Goal: Download file/media

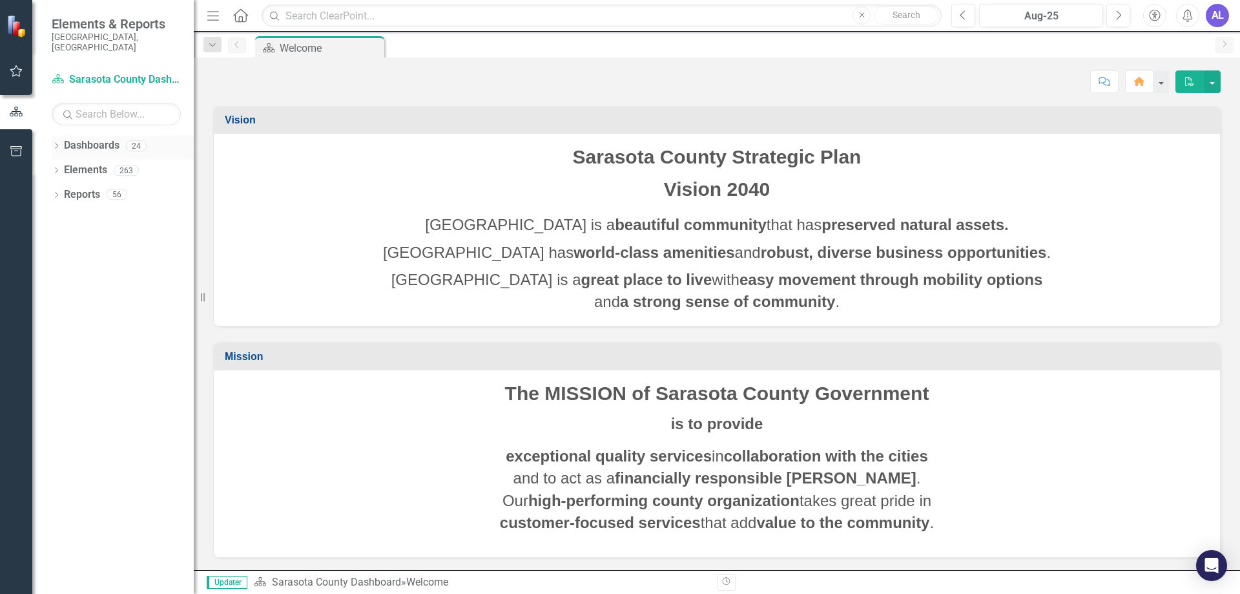
click at [60, 143] on icon "Dropdown" at bounding box center [56, 146] width 9 height 7
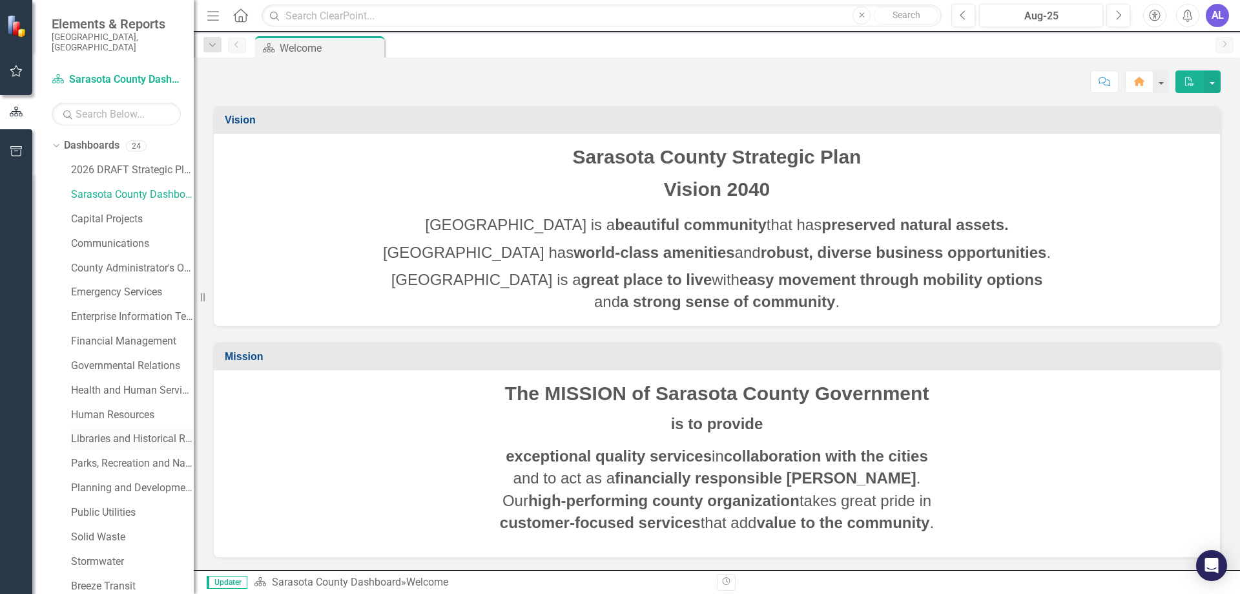
click at [135, 431] on link "Libraries and Historical Resources" at bounding box center [132, 438] width 123 height 15
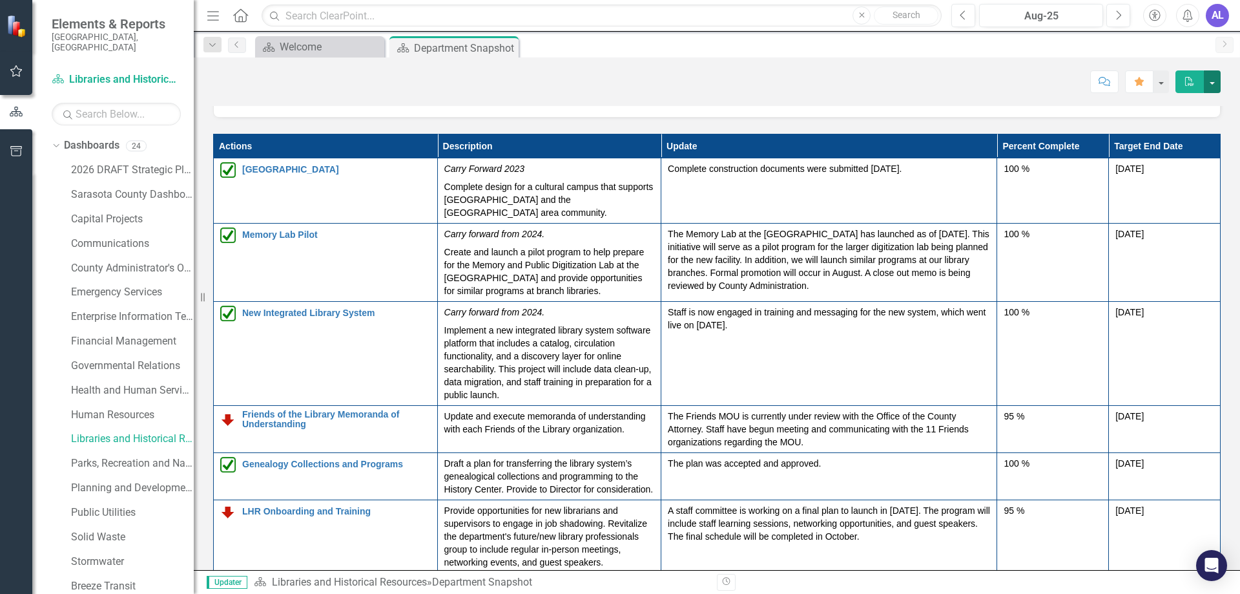
click at [1212, 81] on button "button" at bounding box center [1212, 81] width 17 height 23
click at [1164, 131] on link "PDF Export to PDF" at bounding box center [1167, 131] width 105 height 24
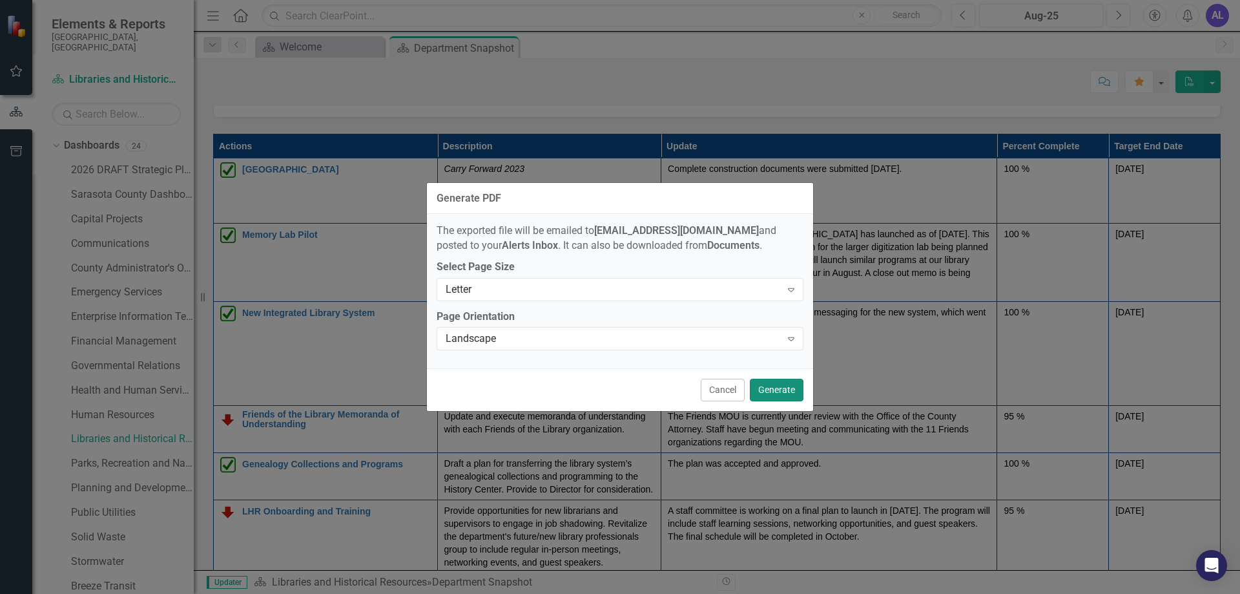
click at [778, 395] on button "Generate" at bounding box center [777, 389] width 54 height 23
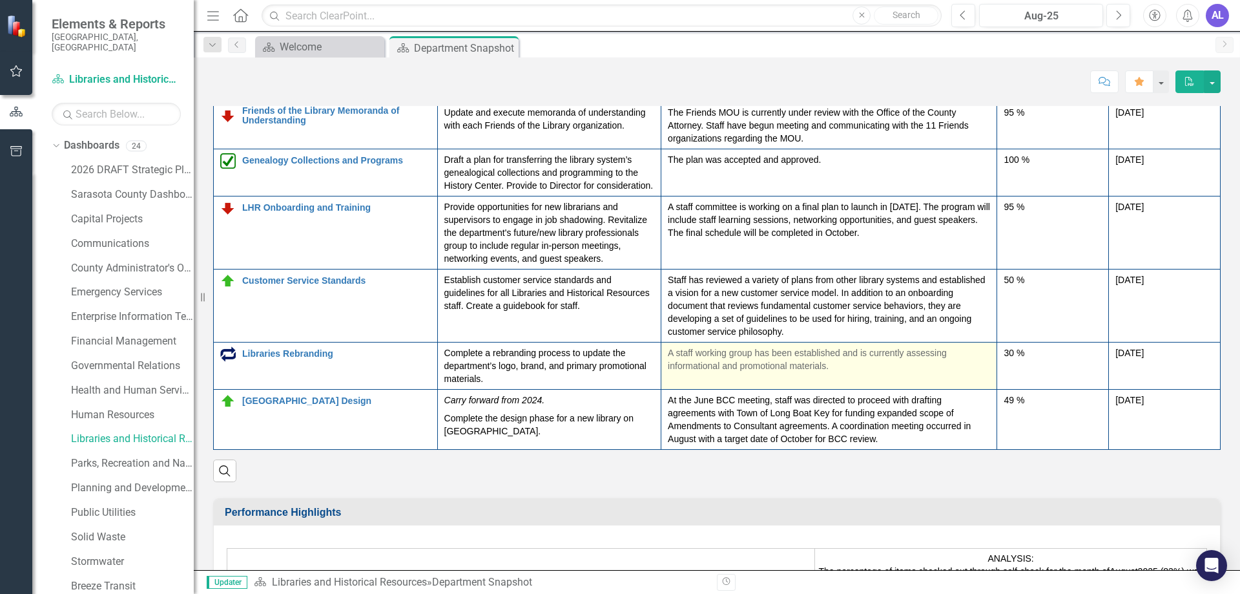
scroll to position [1808, 0]
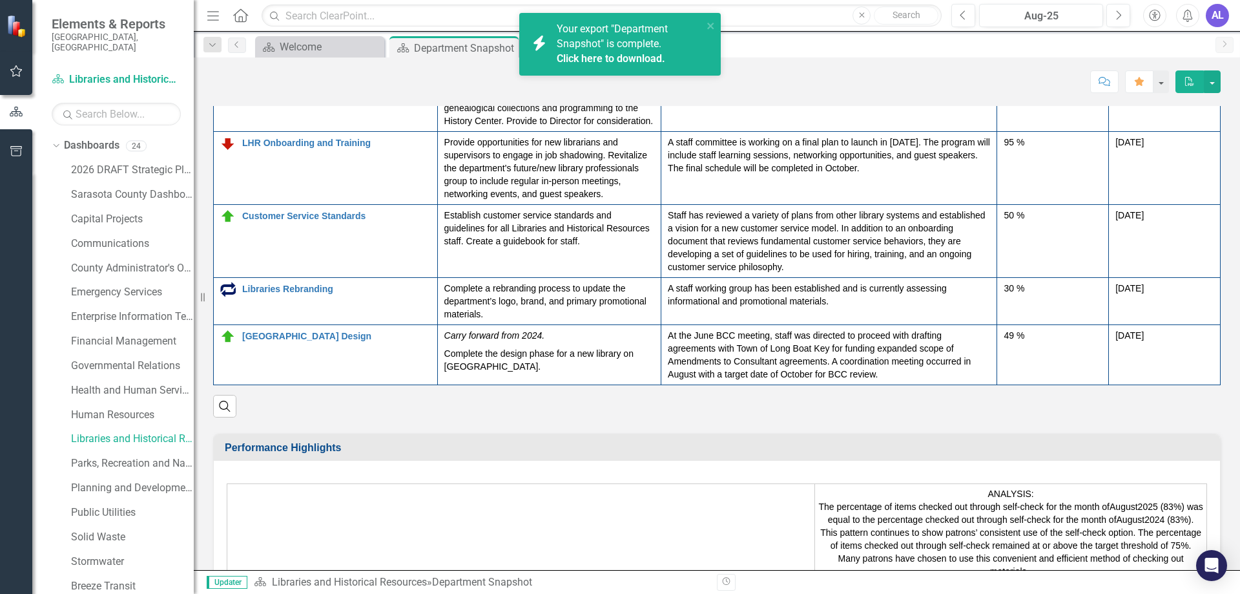
click at [630, 58] on link "Click here to download." at bounding box center [611, 58] width 109 height 12
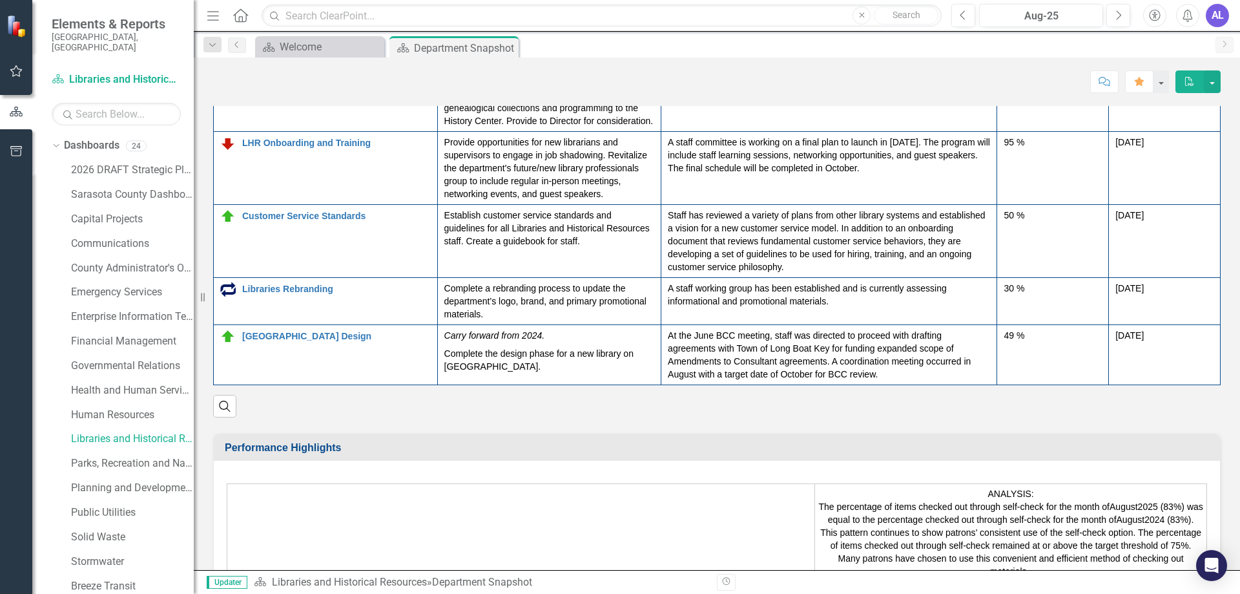
click at [1214, 23] on div "AL" at bounding box center [1217, 15] width 23 height 23
click at [1150, 166] on link "Logout Log Out" at bounding box center [1177, 163] width 102 height 24
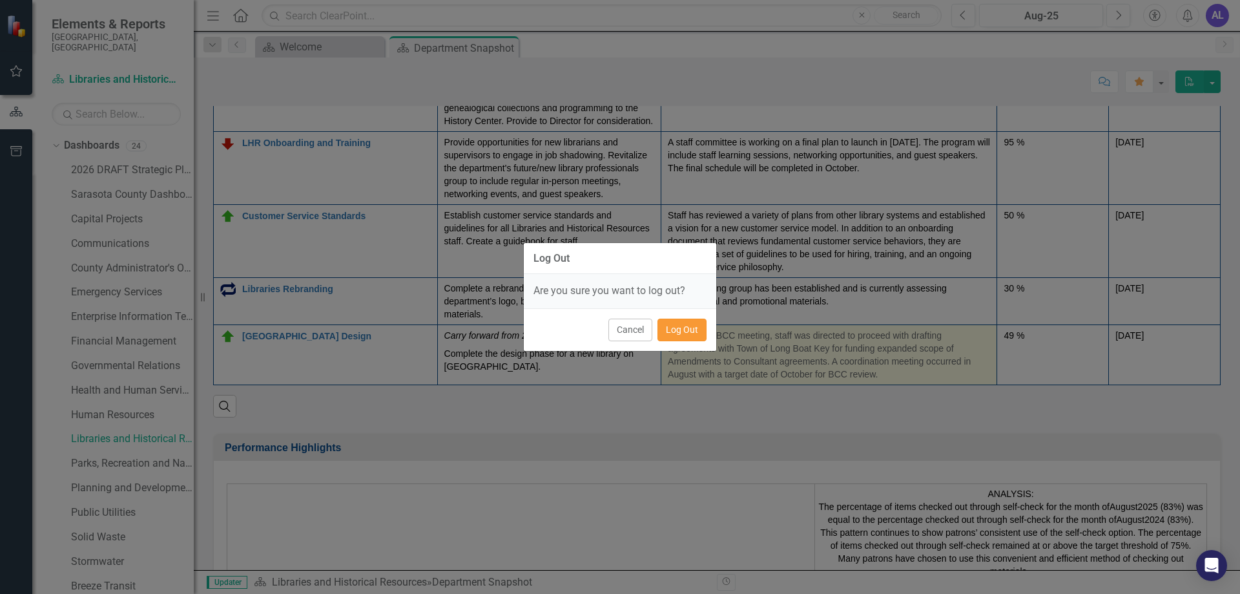
click at [683, 333] on button "Log Out" at bounding box center [681, 329] width 49 height 23
